Goal: Task Accomplishment & Management: Complete application form

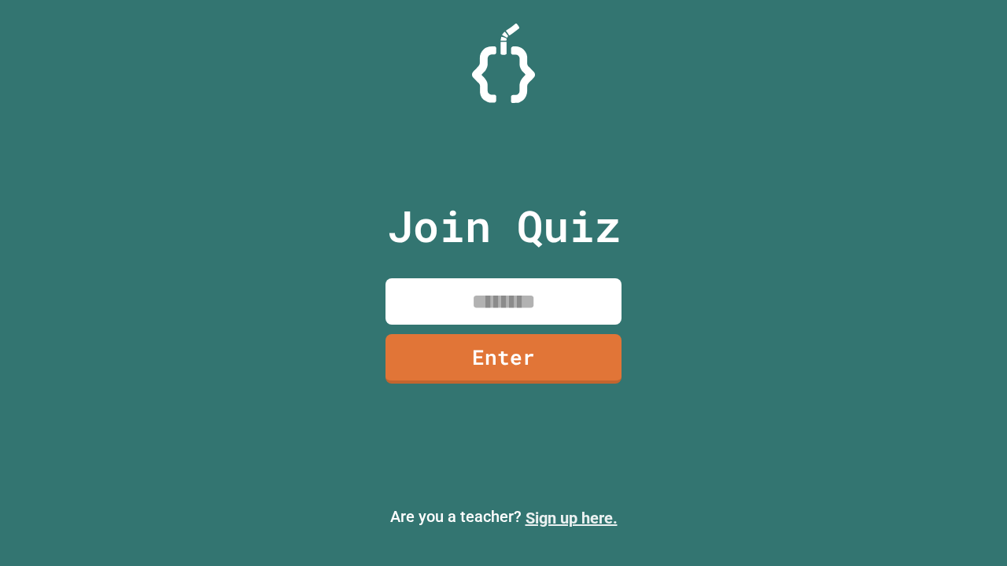
click at [571, 518] on link "Sign up here." at bounding box center [571, 518] width 92 height 19
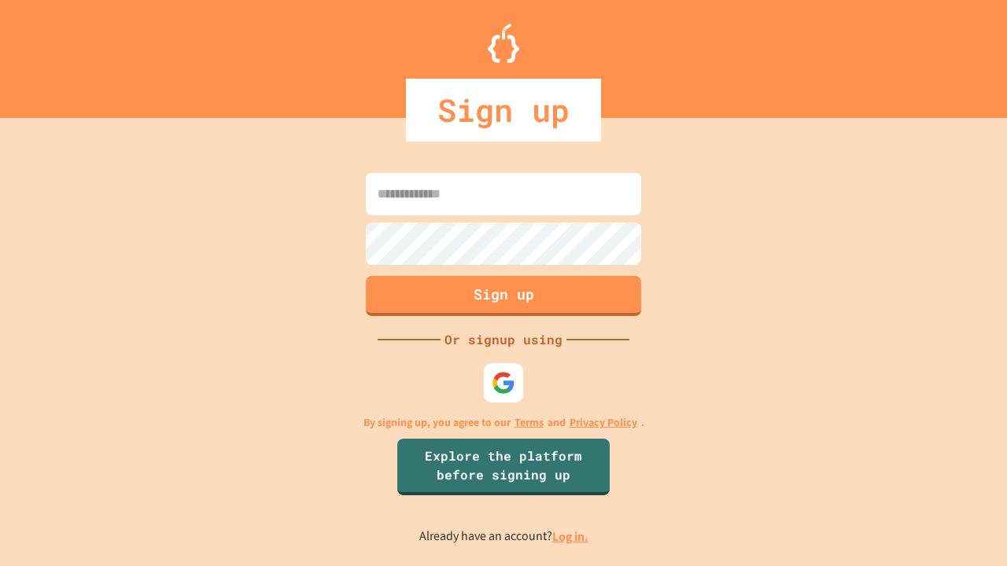
click at [571, 536] on link "Log in." at bounding box center [570, 536] width 36 height 17
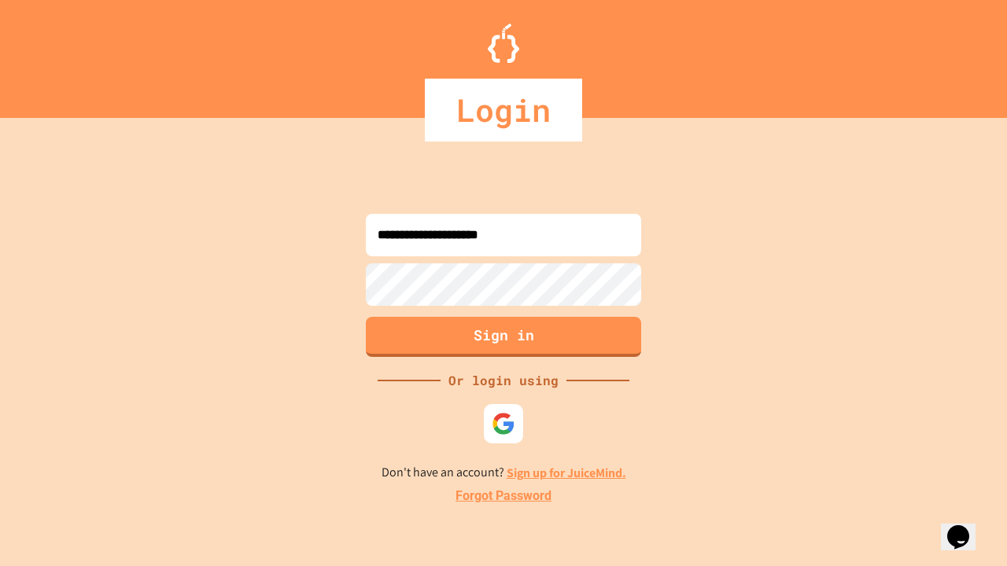
type input "**********"
